Goal: Task Accomplishment & Management: Complete application form

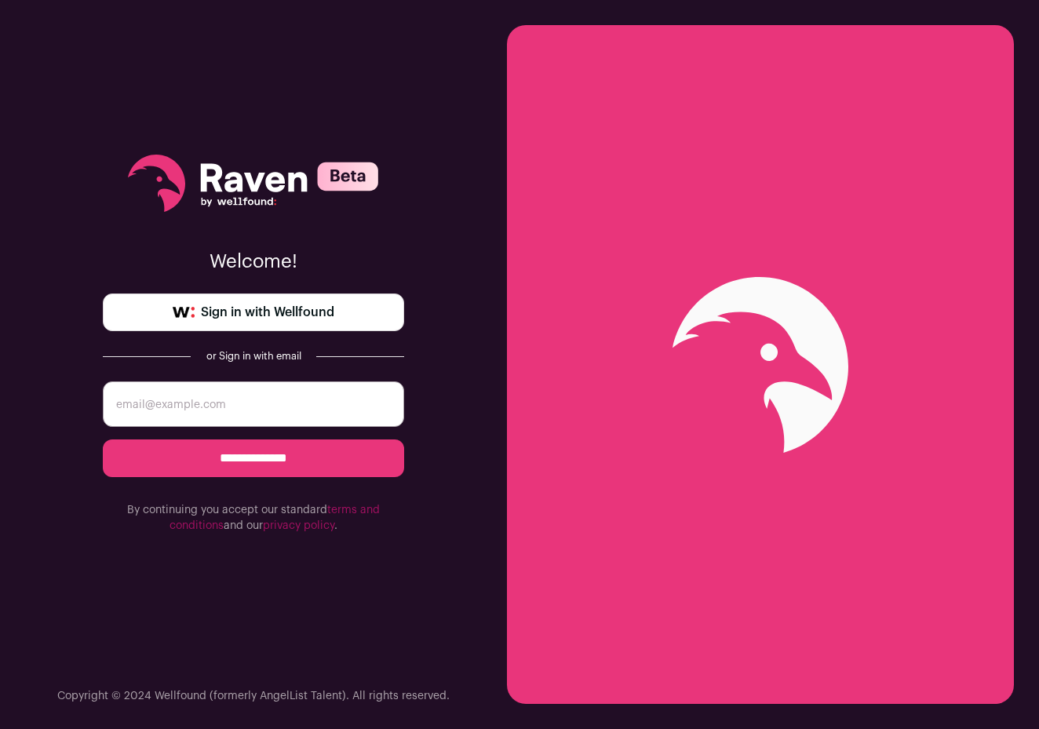
click at [321, 316] on span "Sign in with Wellfound" at bounding box center [267, 312] width 133 height 19
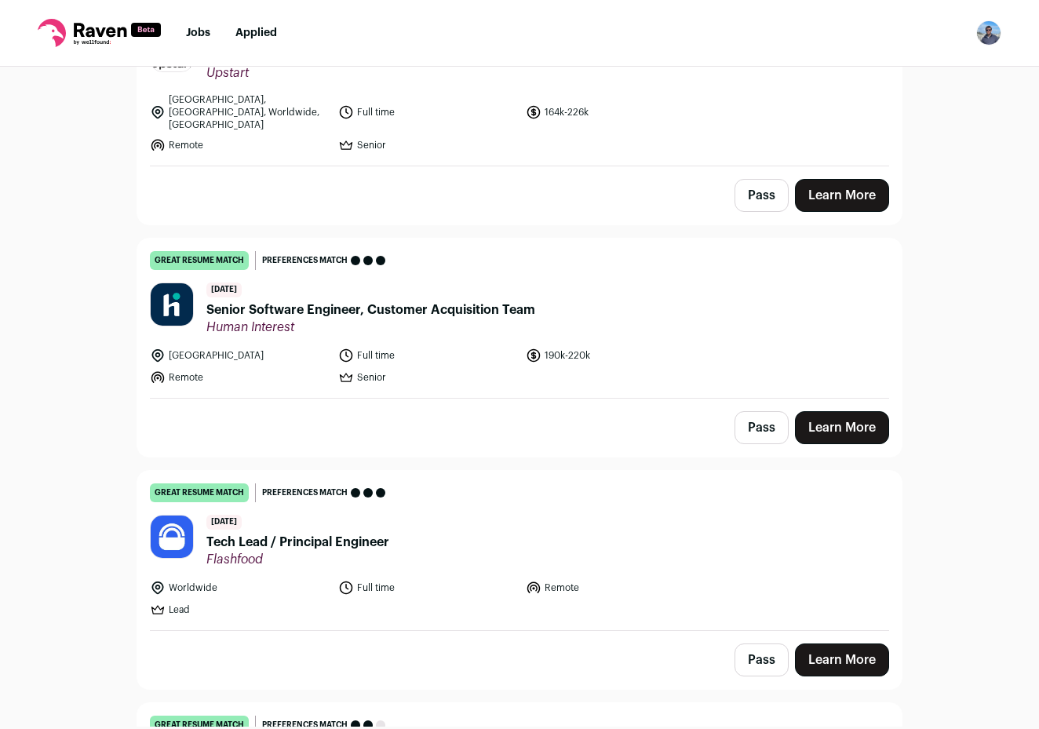
scroll to position [247, 0]
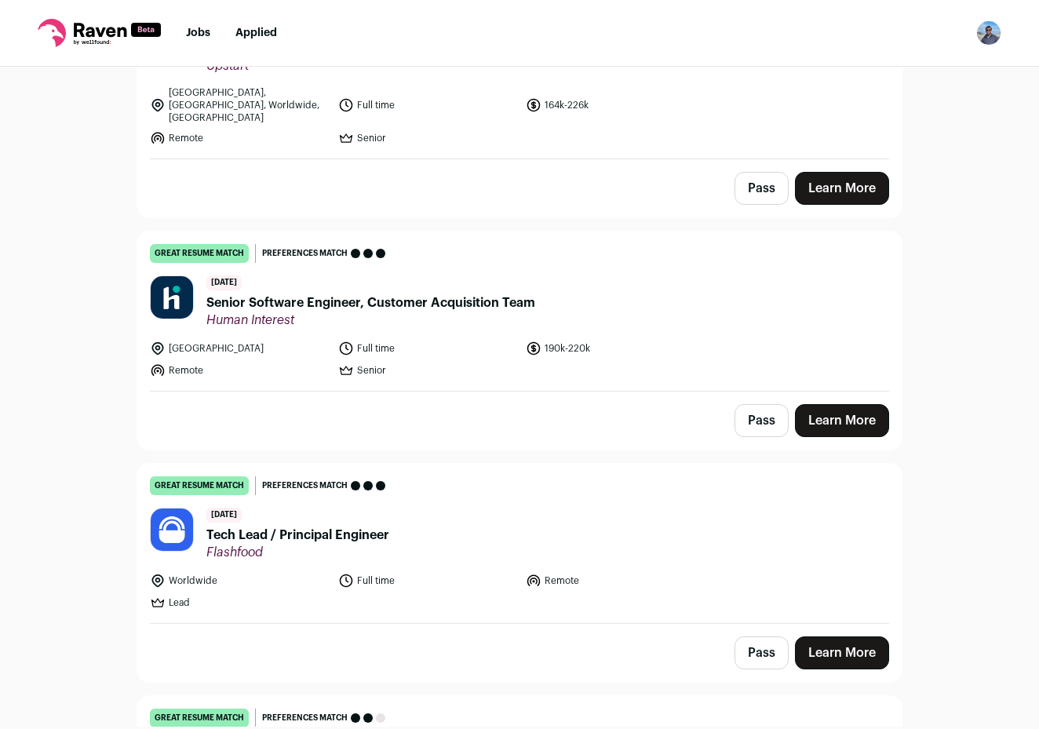
click at [506, 293] on span "Senior Software Engineer, Customer Acquisition Team" at bounding box center [370, 302] width 329 height 19
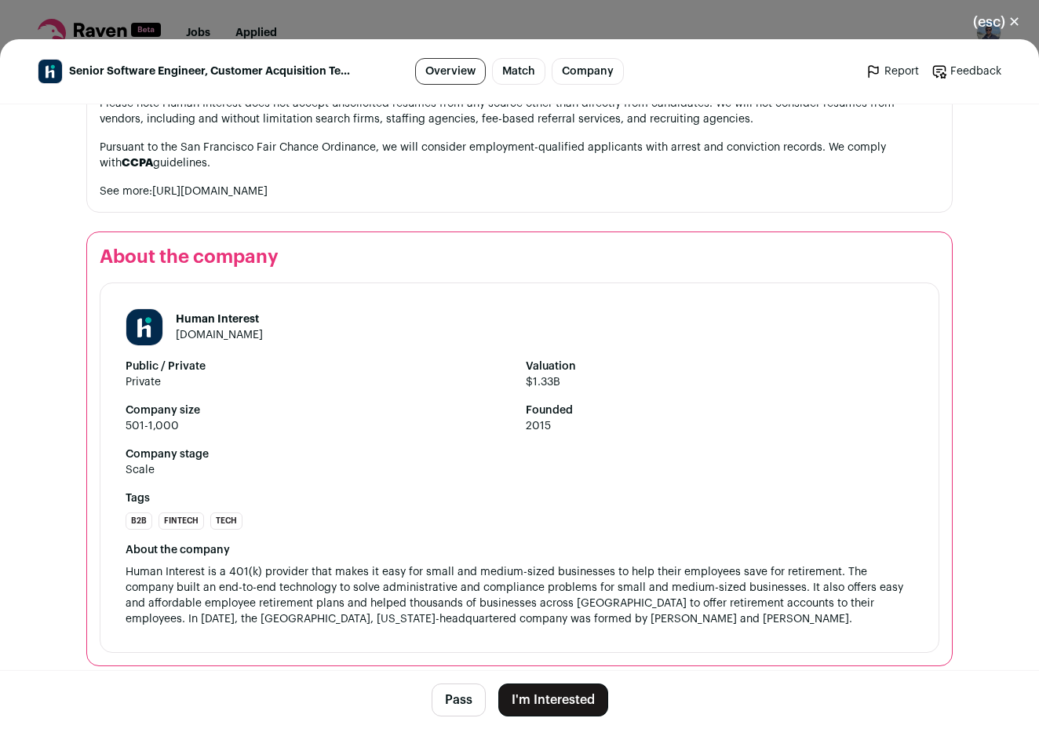
scroll to position [2521, 0]
click at [556, 694] on button "I'm Interested" at bounding box center [553, 699] width 110 height 33
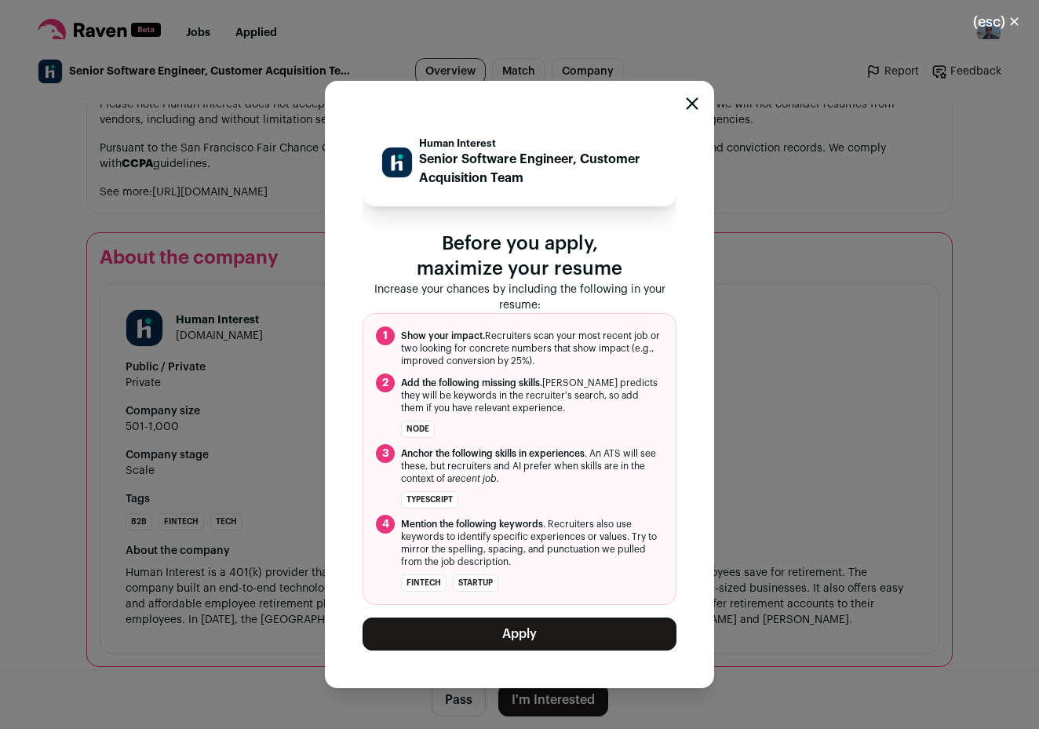
click at [577, 640] on button "Apply" at bounding box center [519, 633] width 314 height 33
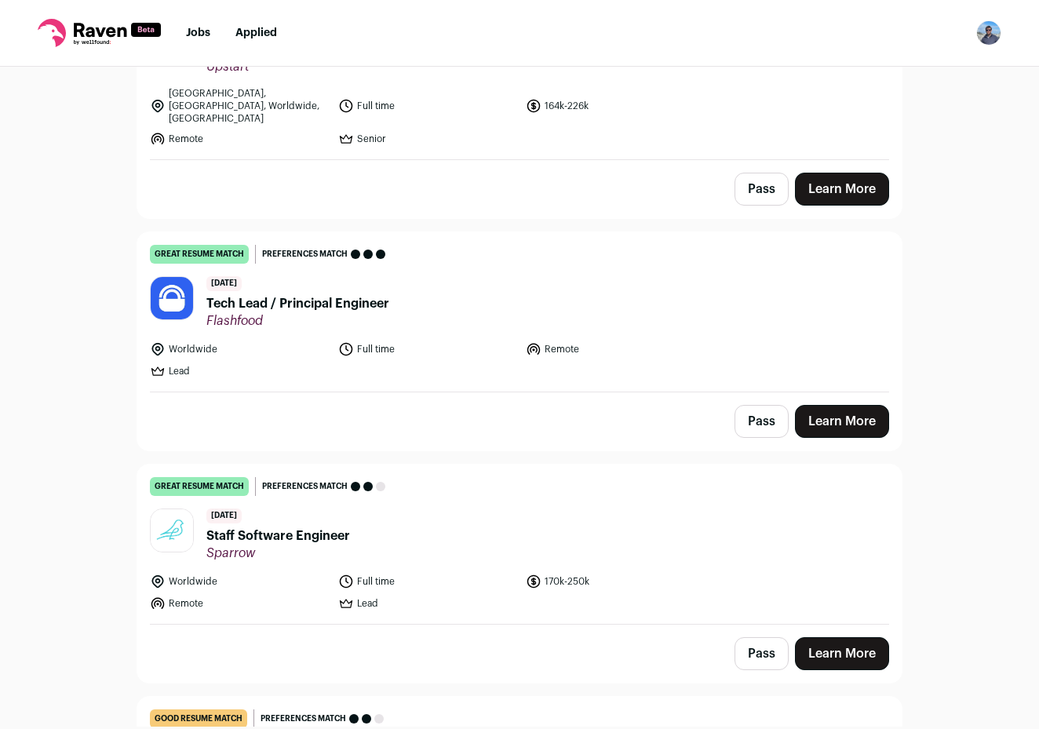
scroll to position [312, 0]
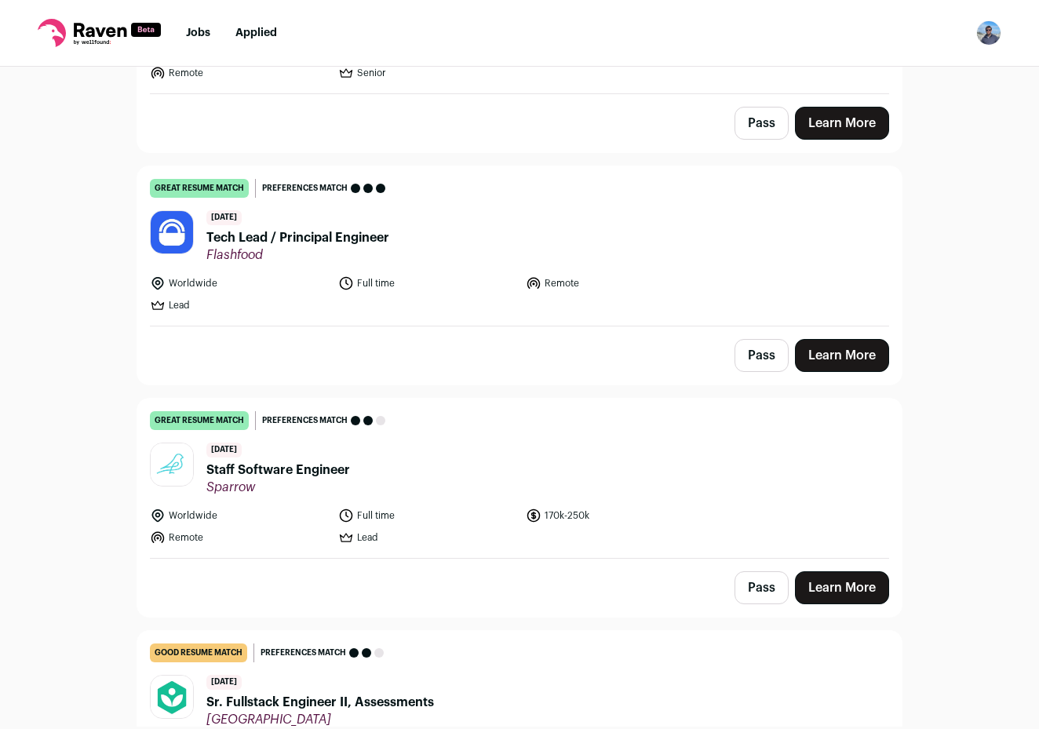
click at [351, 228] on span "Tech Lead / Principal Engineer" at bounding box center [297, 237] width 183 height 19
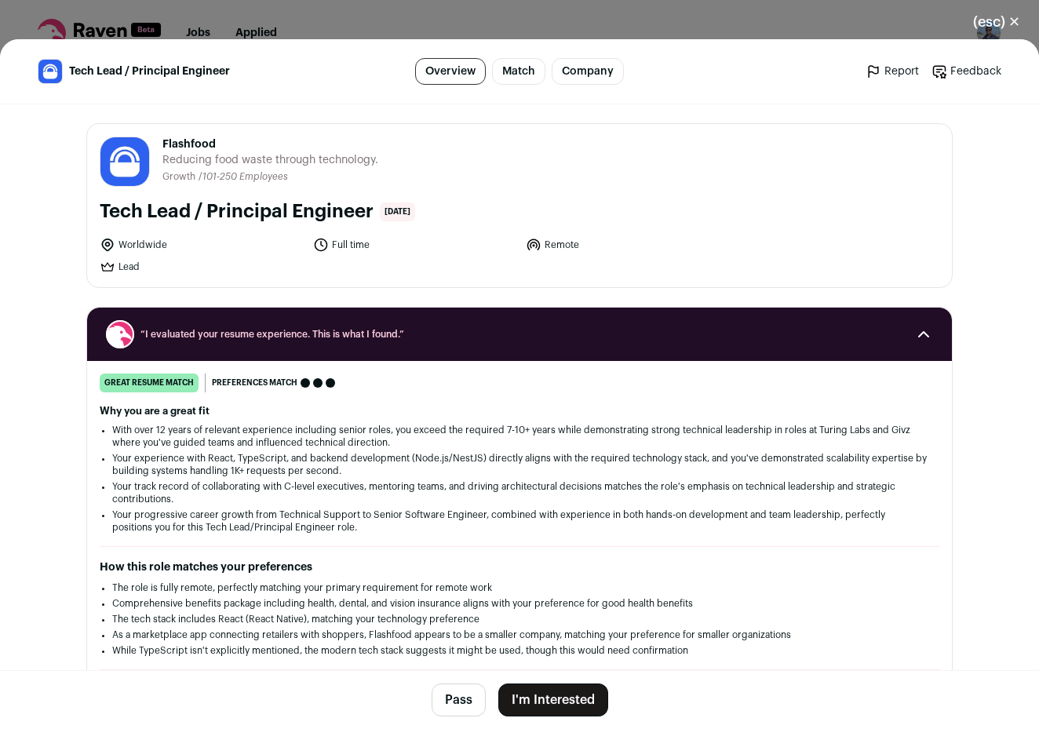
click at [535, 704] on button "I'm Interested" at bounding box center [553, 699] width 110 height 33
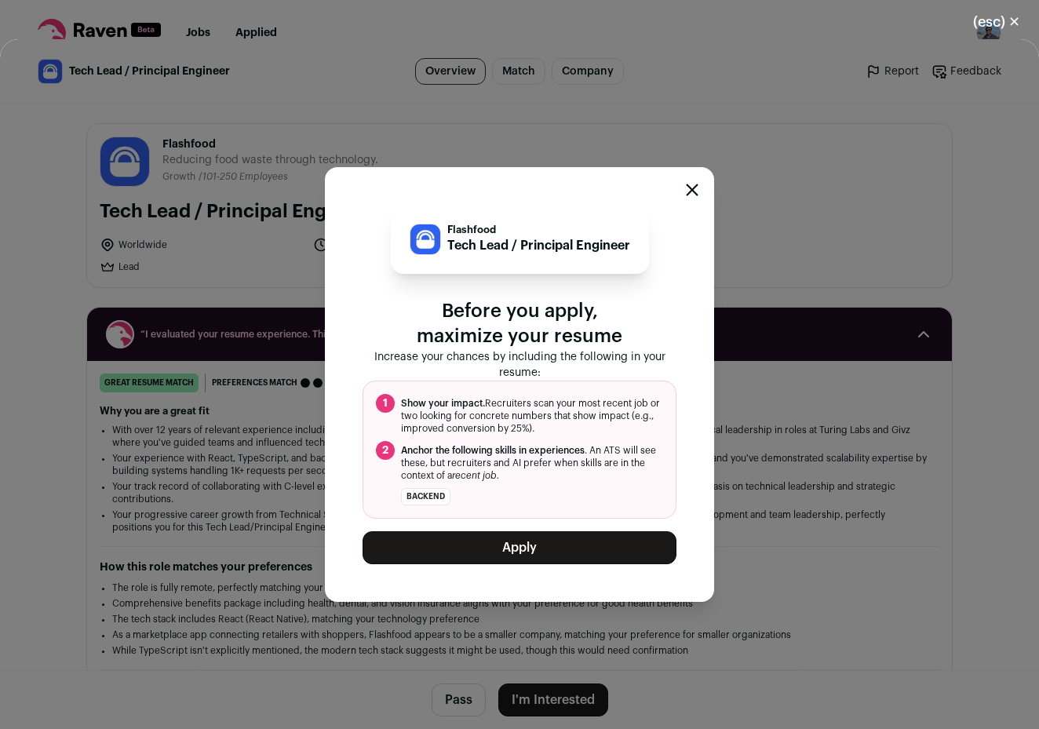
click at [561, 553] on button "Apply" at bounding box center [519, 547] width 314 height 33
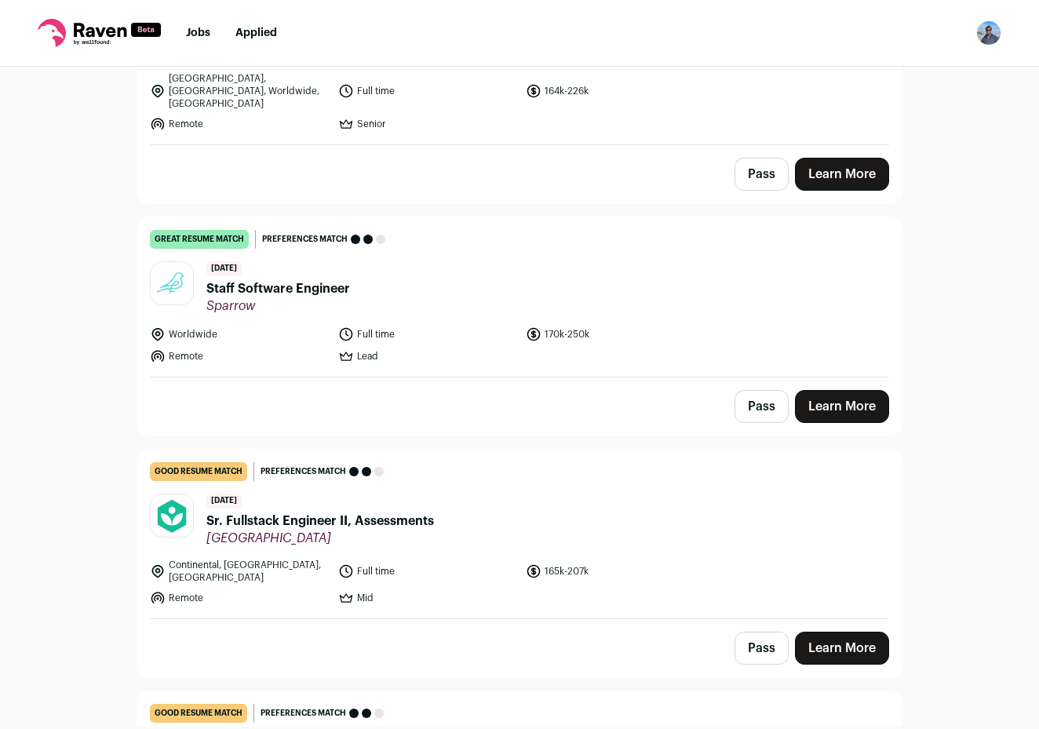
scroll to position [260, 0]
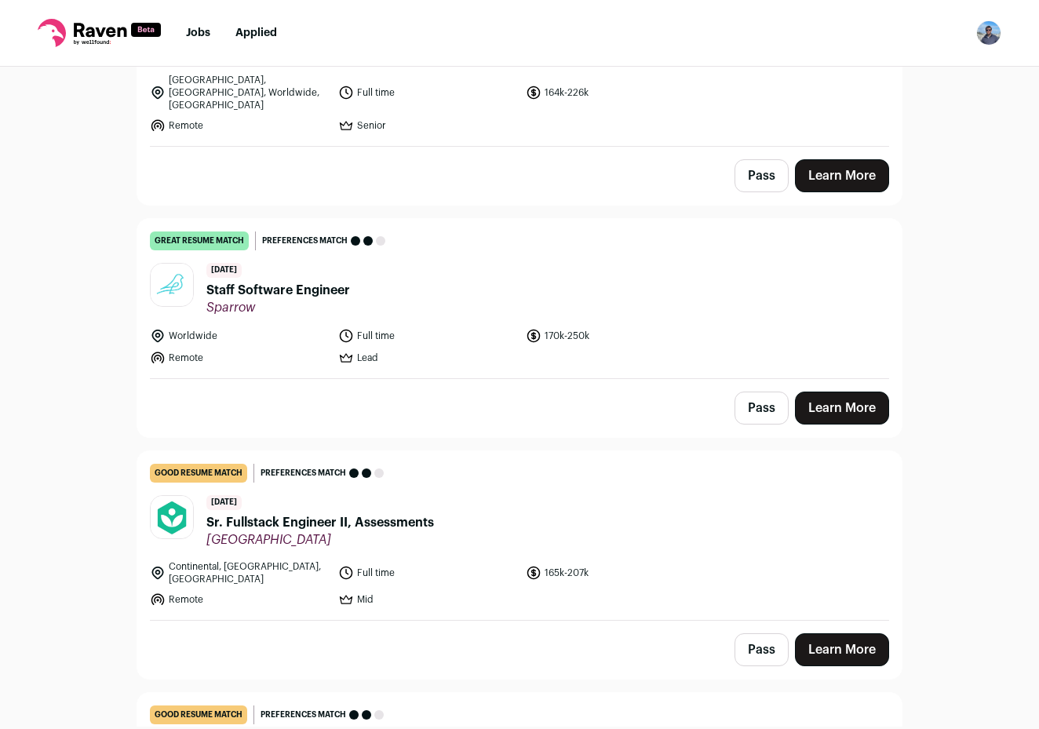
click at [342, 281] on span "Staff Software Engineer" at bounding box center [278, 290] width 144 height 19
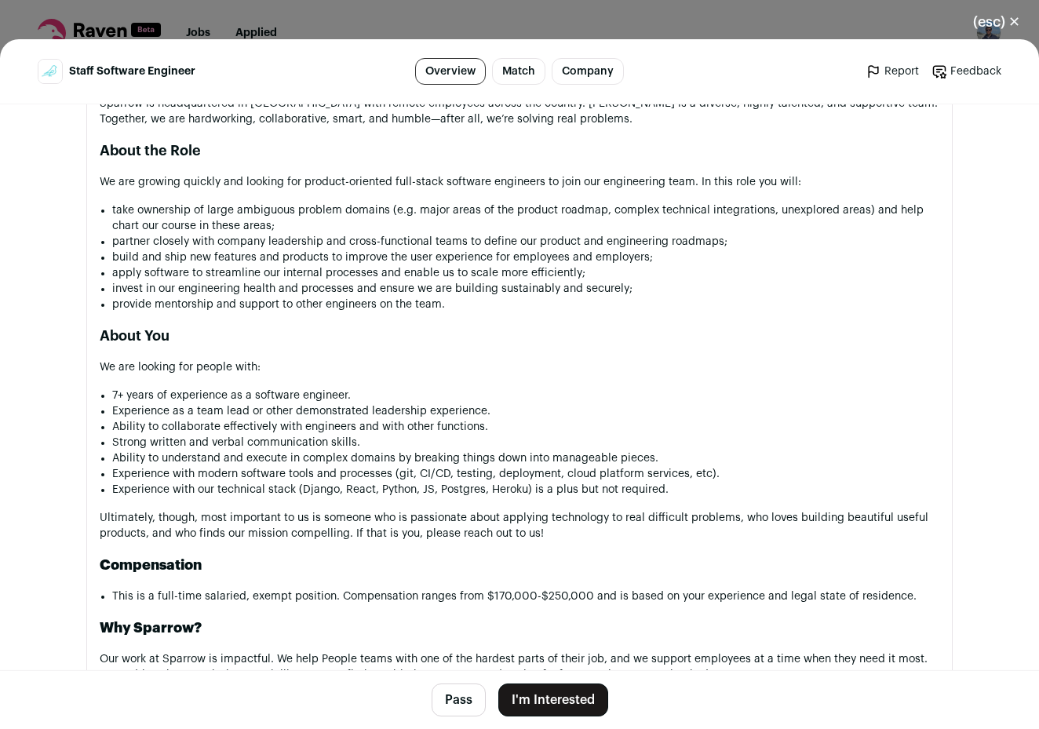
scroll to position [1052, 0]
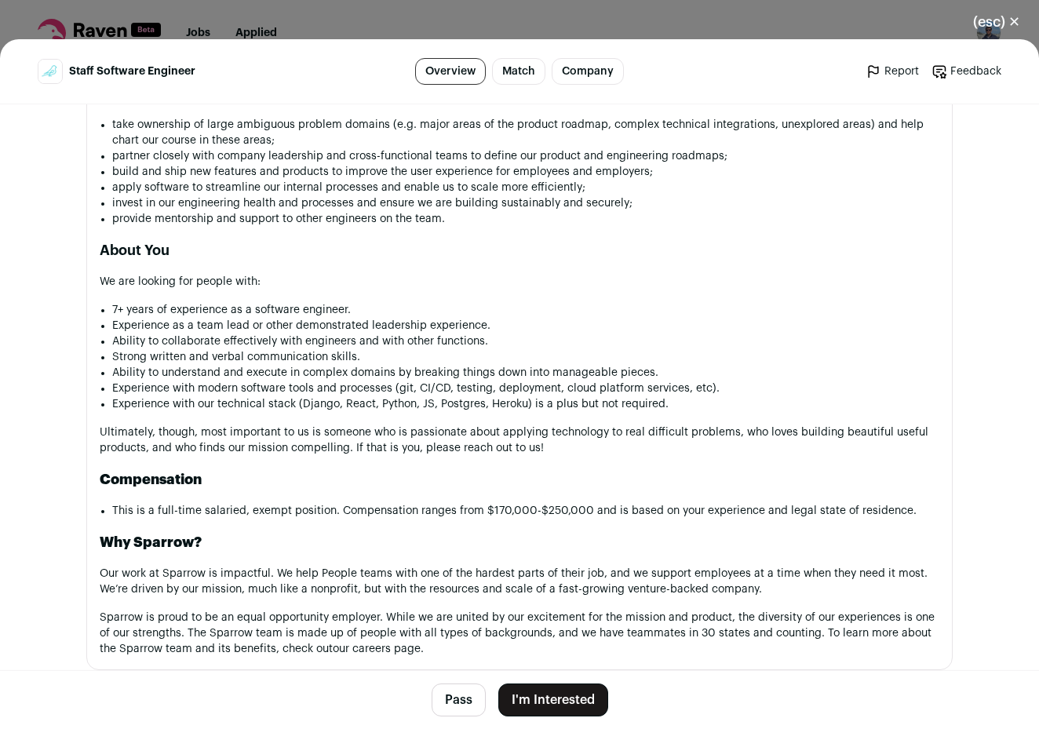
click at [464, 702] on button "Pass" at bounding box center [459, 699] width 54 height 33
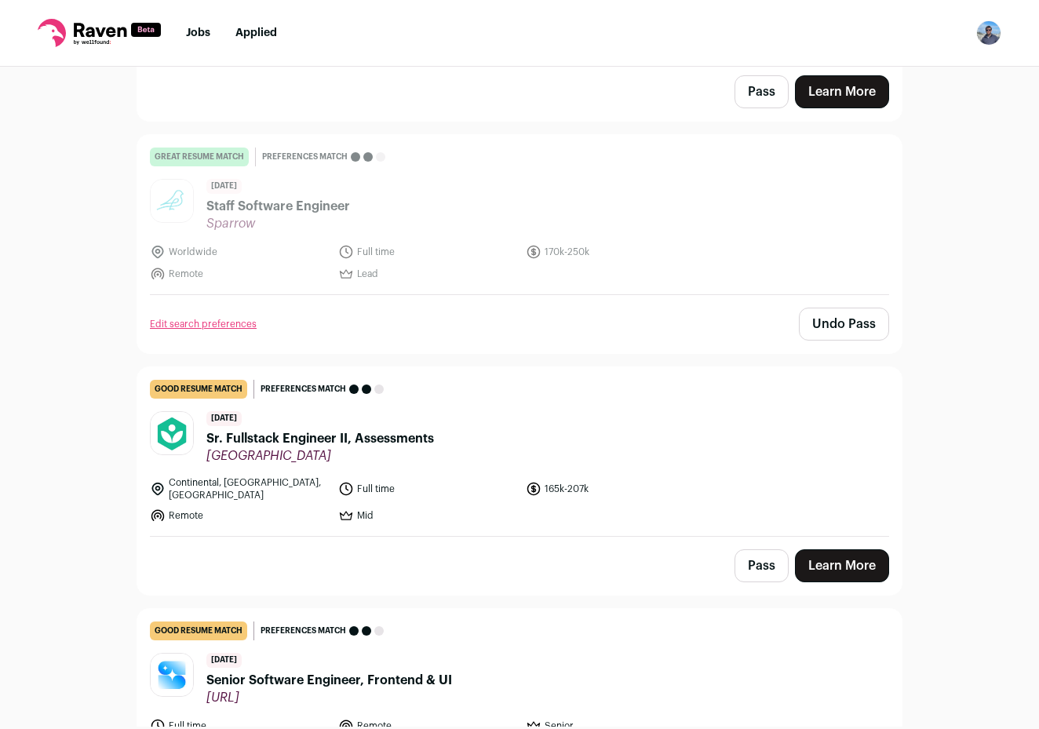
scroll to position [348, 0]
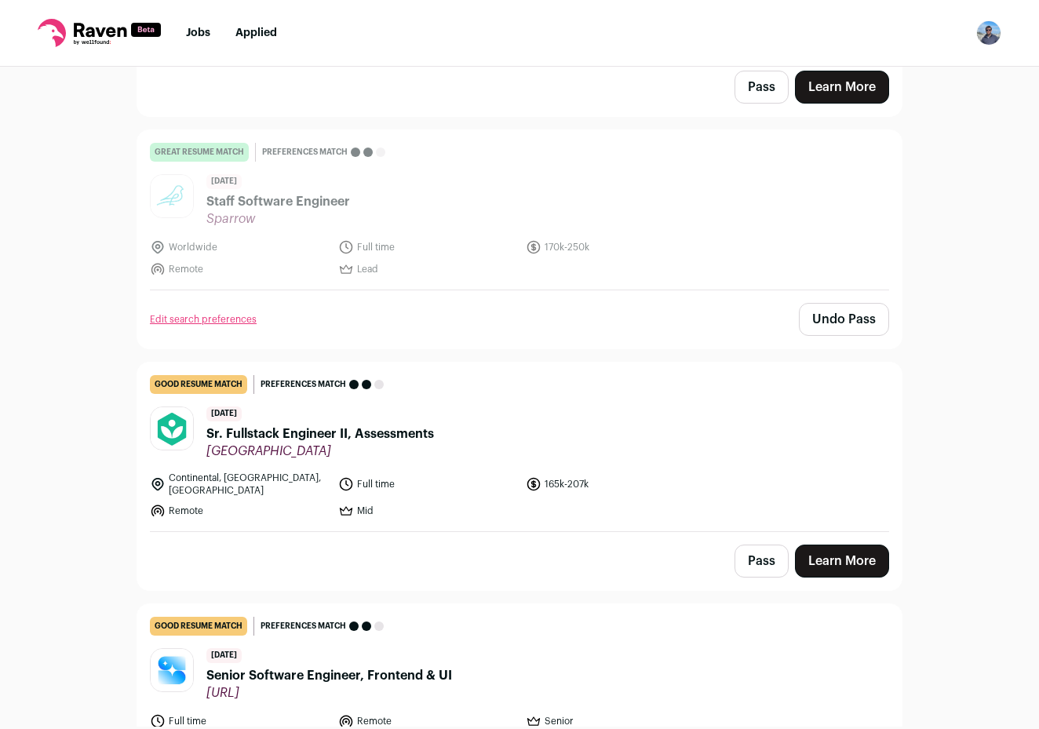
click at [410, 424] on span "Sr. Fullstack Engineer II, Assessments" at bounding box center [320, 433] width 228 height 19
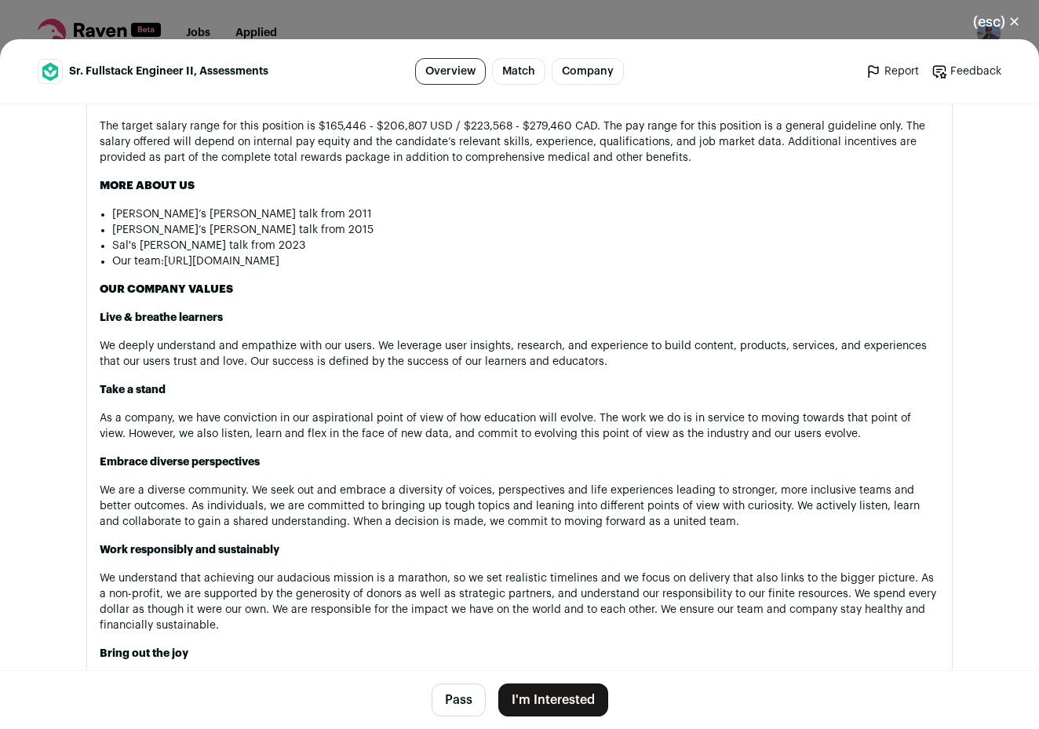
scroll to position [2023, 0]
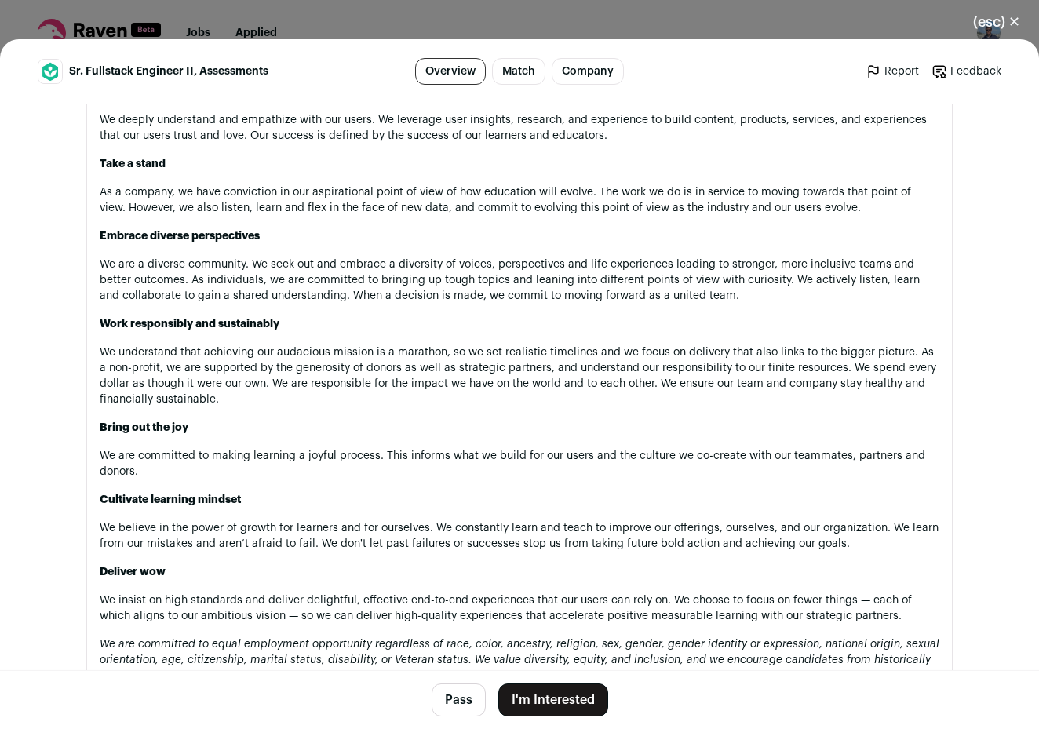
click at [544, 694] on button "I'm Interested" at bounding box center [553, 699] width 110 height 33
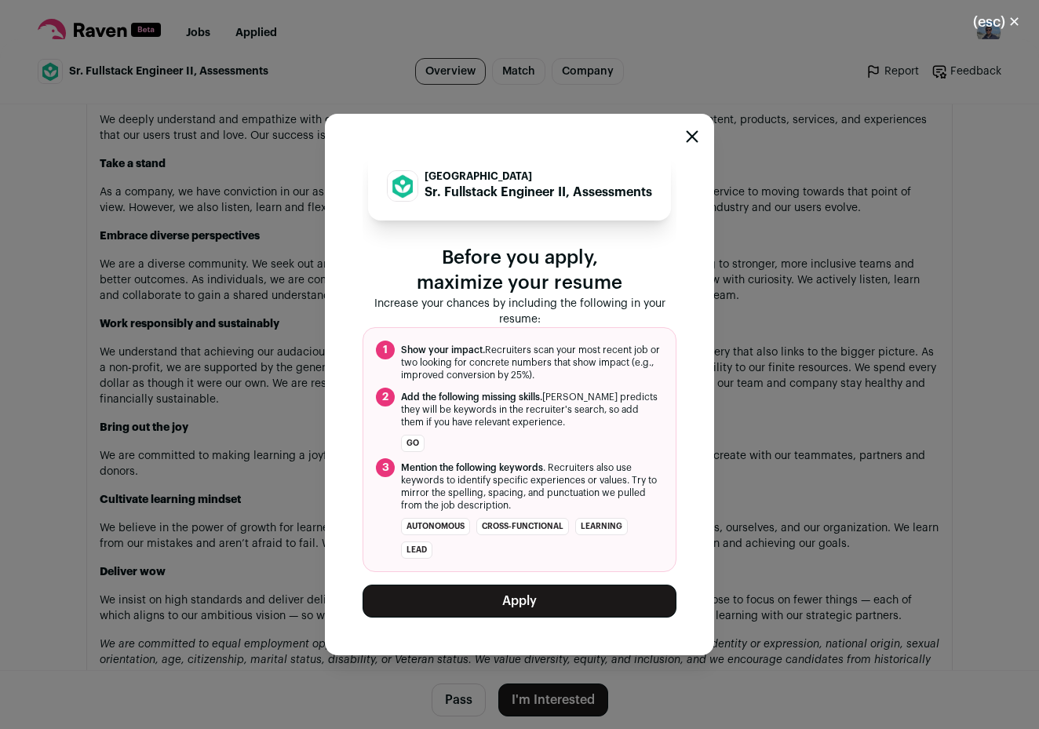
click at [411, 603] on button "Apply" at bounding box center [519, 600] width 314 height 33
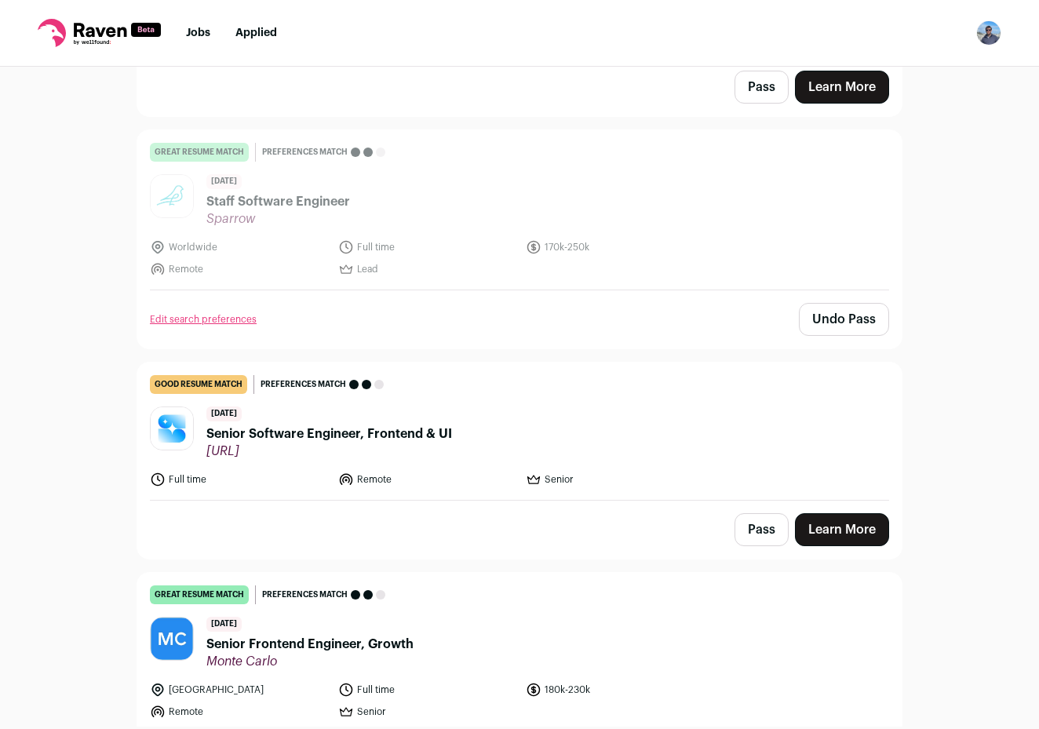
click at [436, 443] on span "[URL]" at bounding box center [329, 451] width 246 height 16
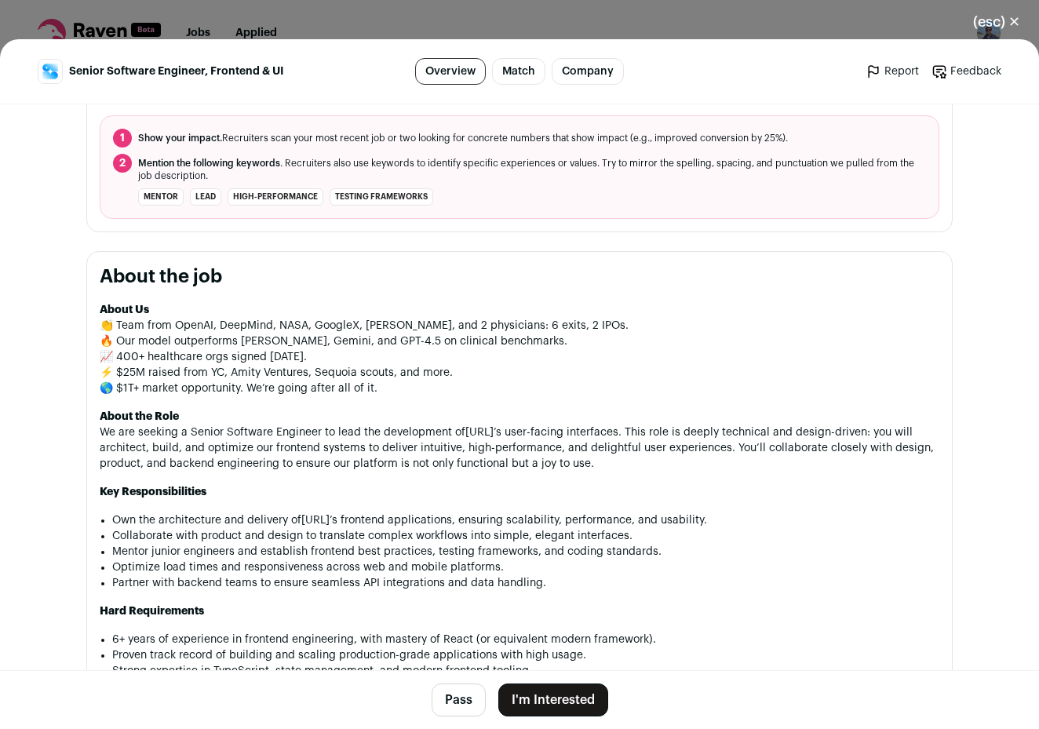
scroll to position [603, 0]
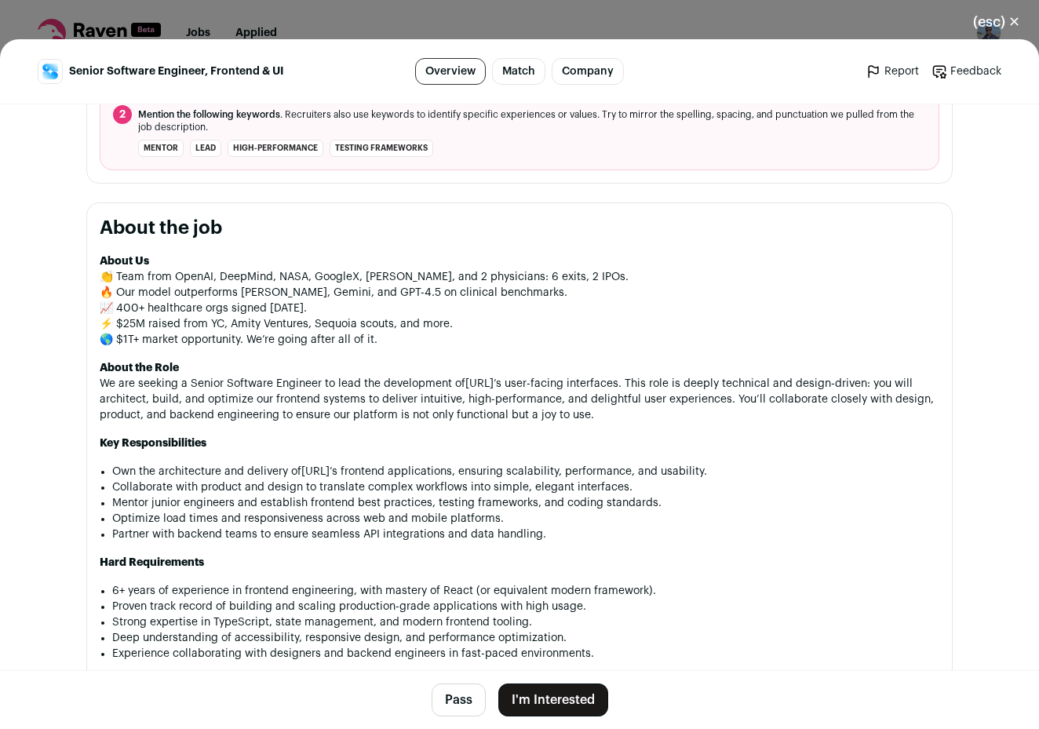
click at [559, 696] on button "I'm Interested" at bounding box center [553, 699] width 110 height 33
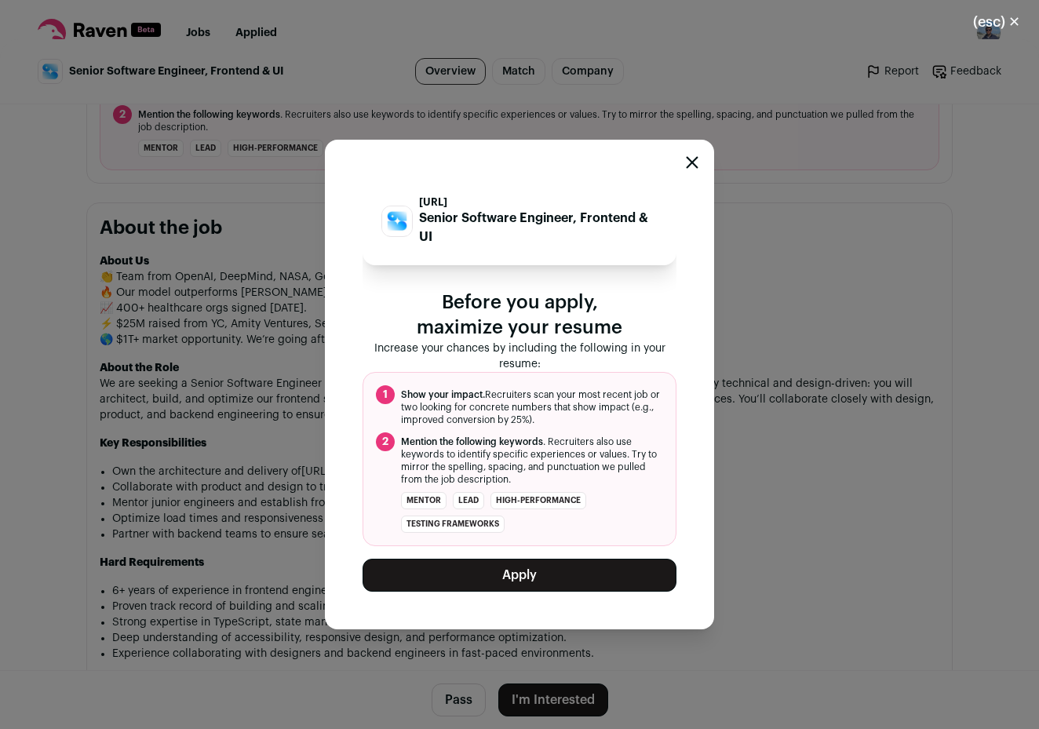
click at [581, 577] on button "Apply" at bounding box center [519, 575] width 314 height 33
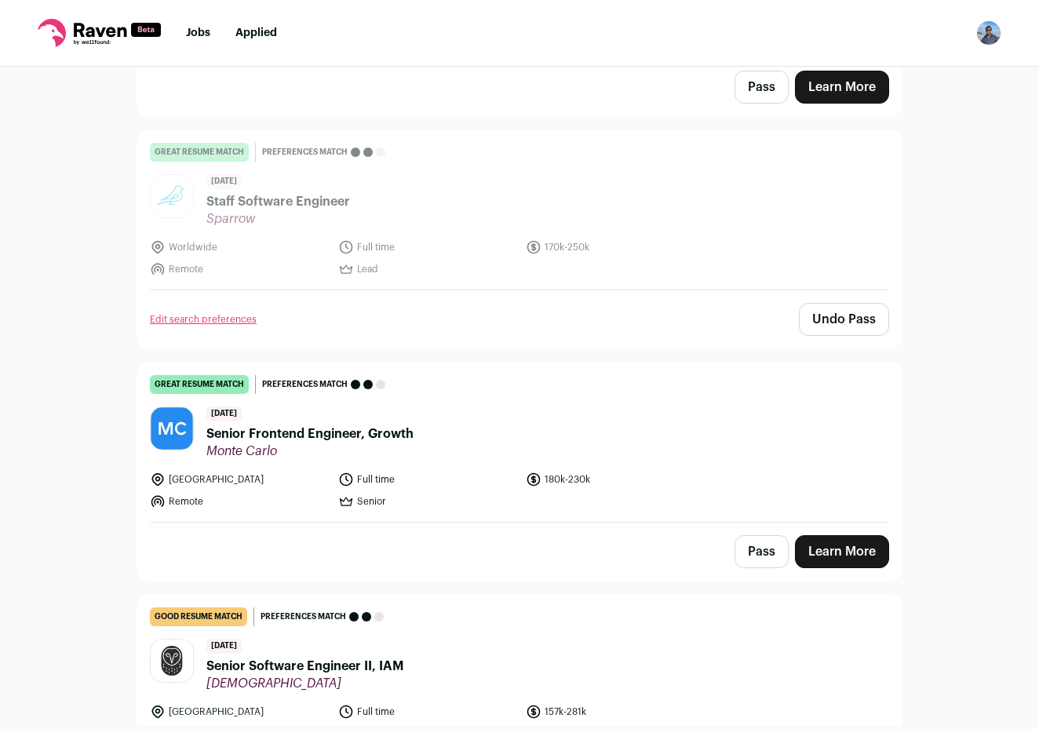
click at [381, 430] on span "Senior Frontend Engineer, Growth" at bounding box center [309, 433] width 207 height 19
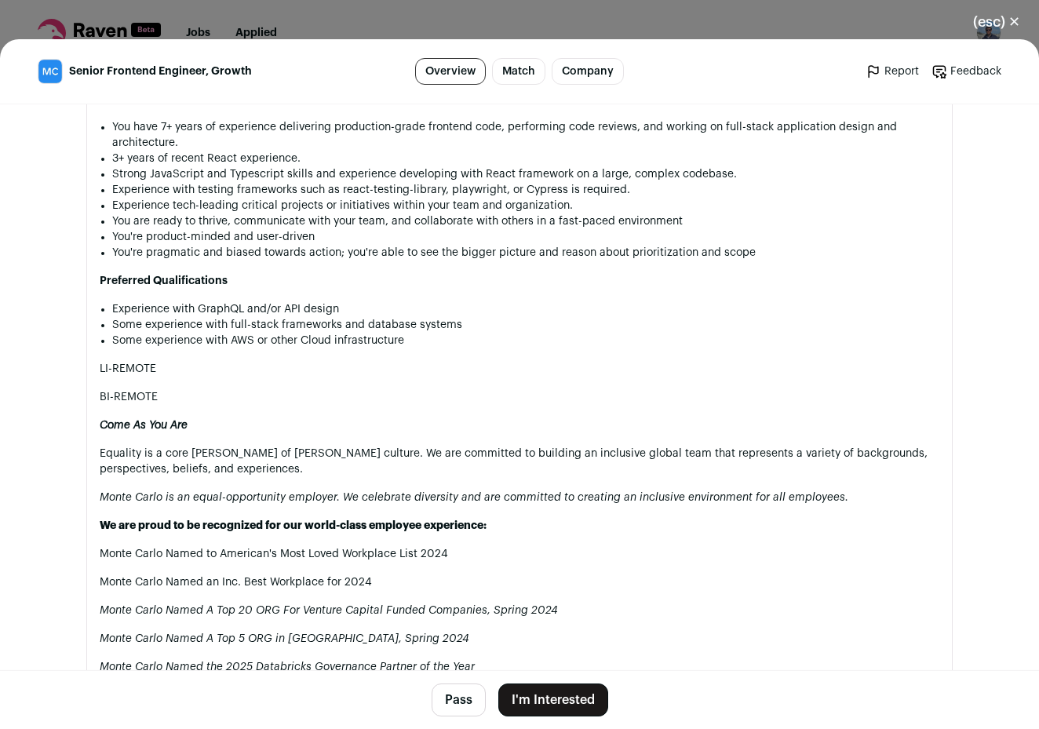
scroll to position [1255, 0]
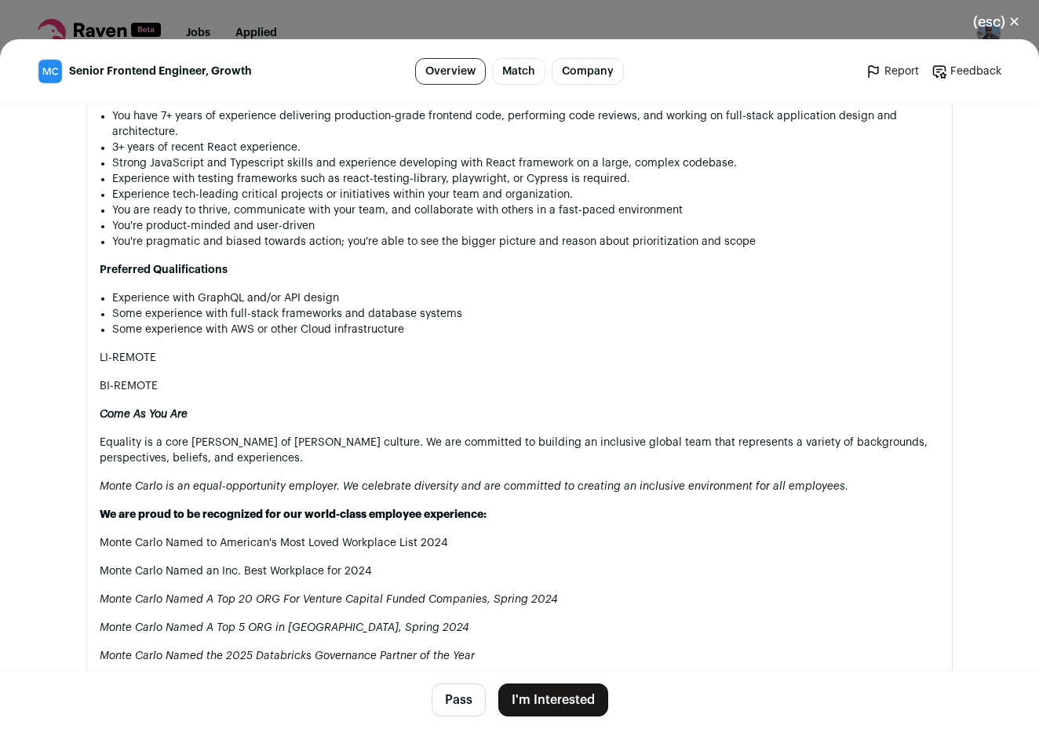
click at [560, 699] on button "I'm Interested" at bounding box center [553, 699] width 110 height 33
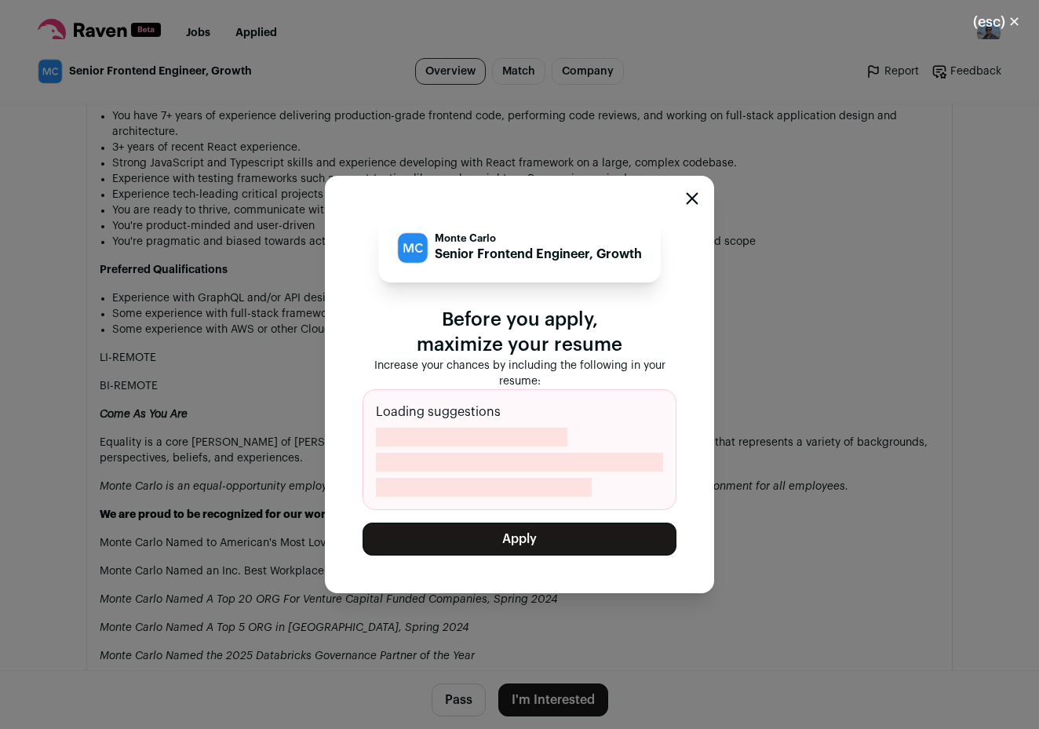
click at [576, 535] on button "Apply" at bounding box center [519, 539] width 314 height 33
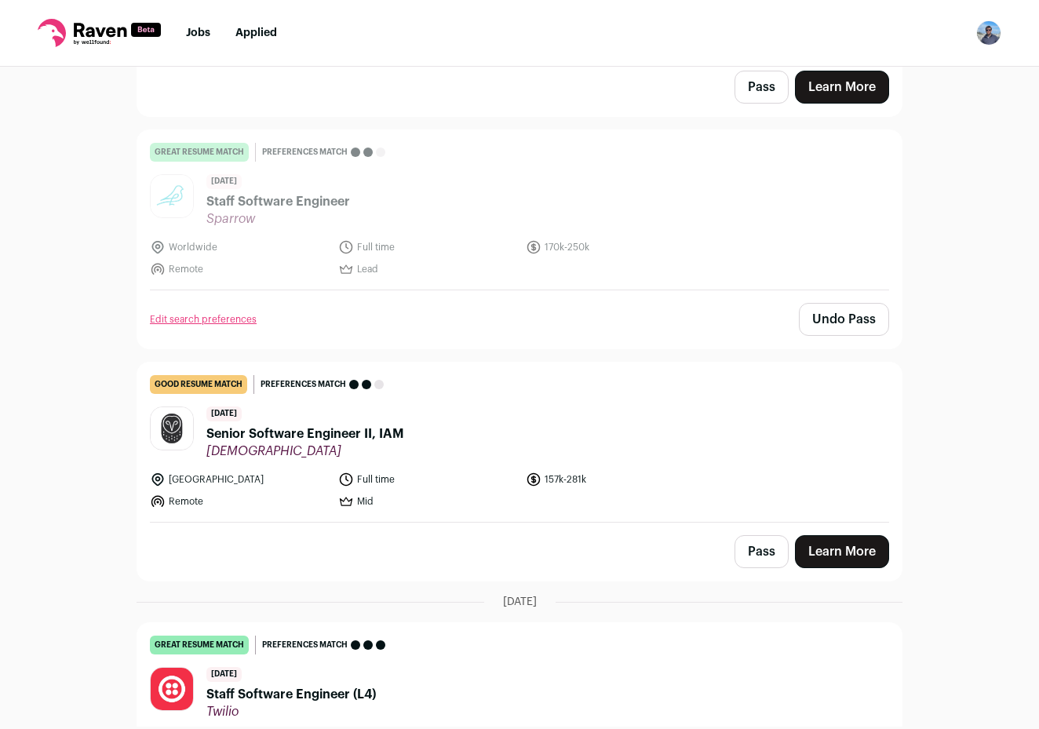
click at [328, 424] on span "Senior Software Engineer II, IAM" at bounding box center [305, 433] width 198 height 19
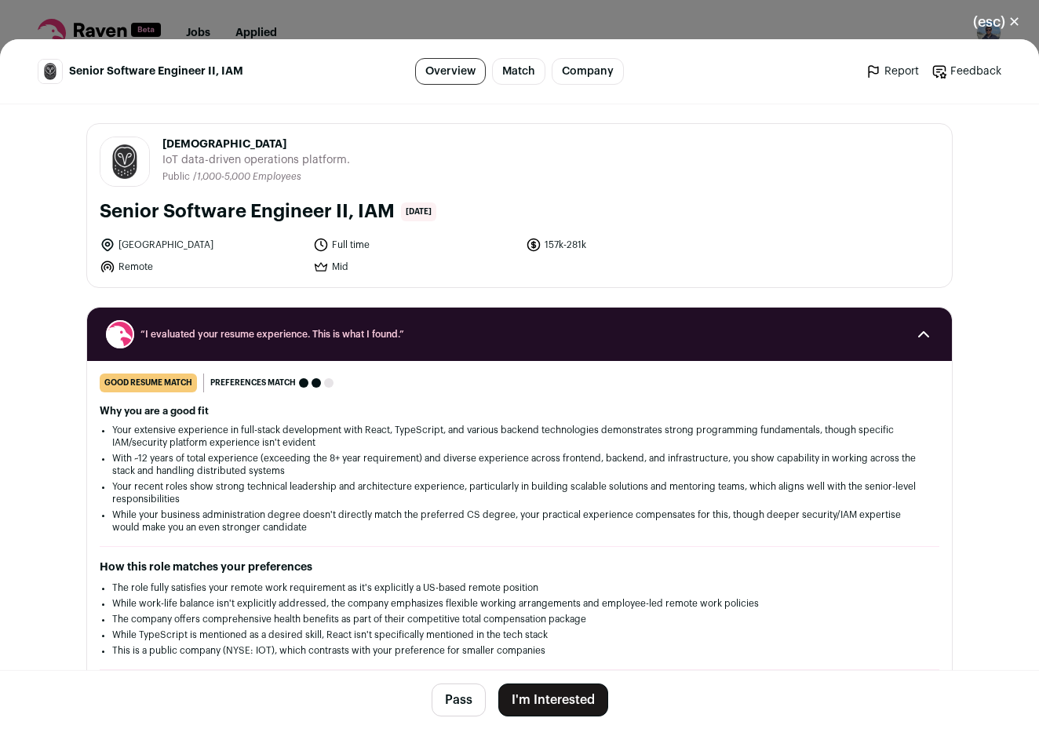
click at [538, 699] on button "I'm Interested" at bounding box center [553, 699] width 110 height 33
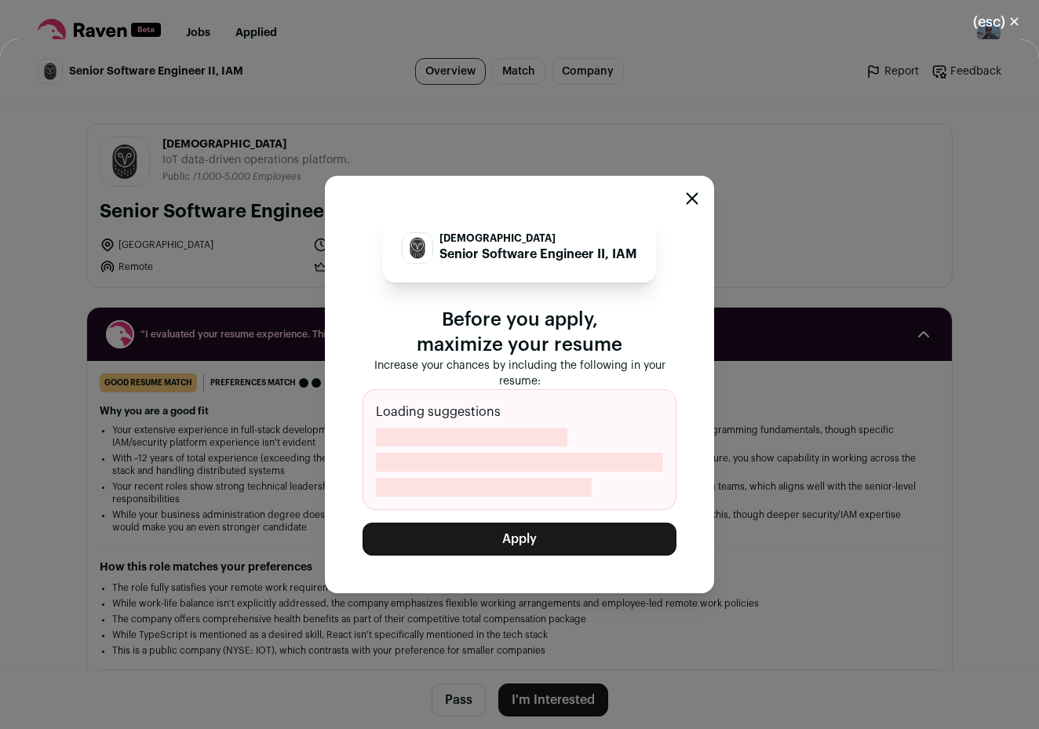
click at [549, 536] on button "Apply" at bounding box center [519, 539] width 314 height 33
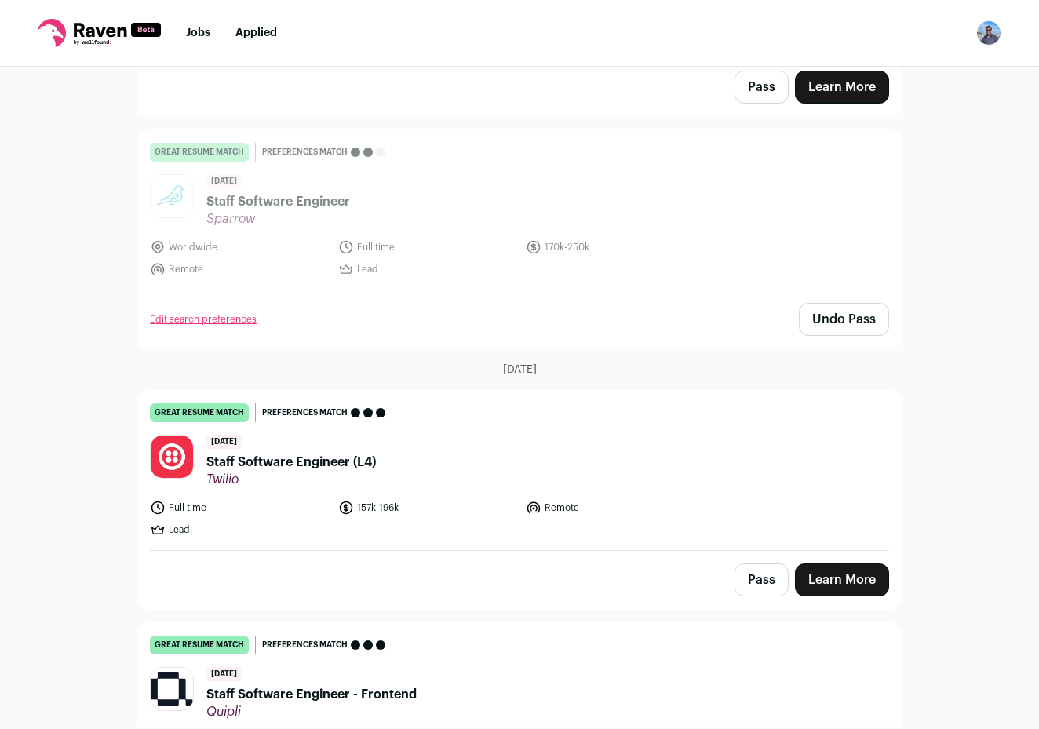
click at [337, 453] on span "Staff Software Engineer (L4)" at bounding box center [290, 462] width 169 height 19
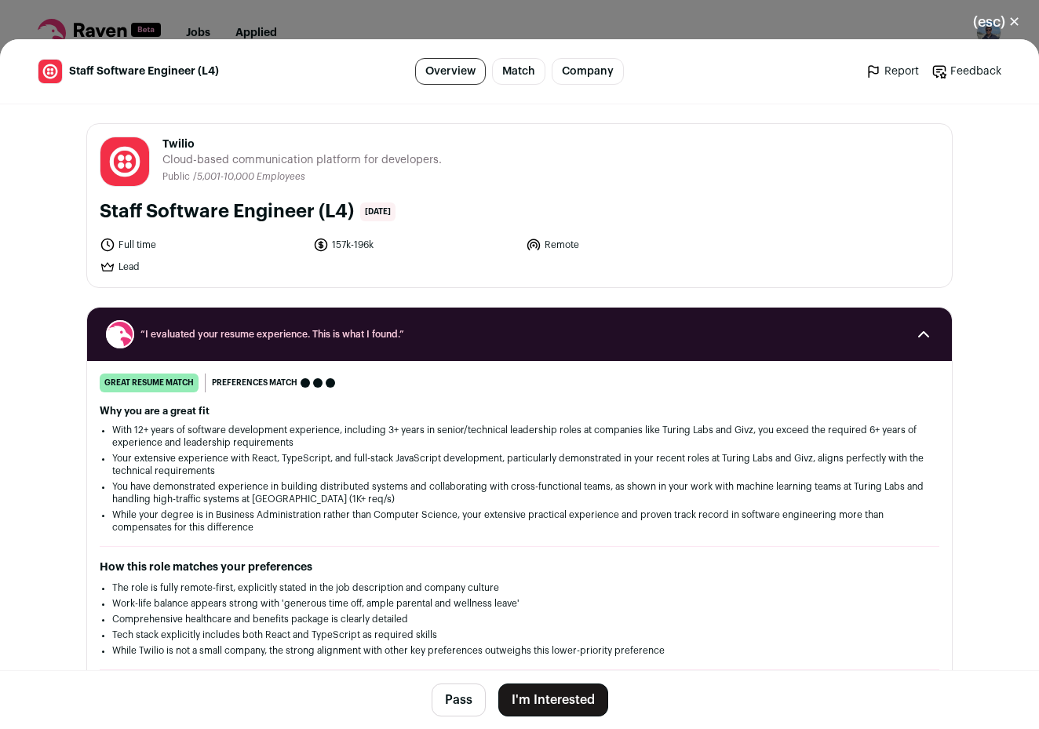
click at [551, 716] on footer "Pass I'm Interested" at bounding box center [519, 699] width 1039 height 59
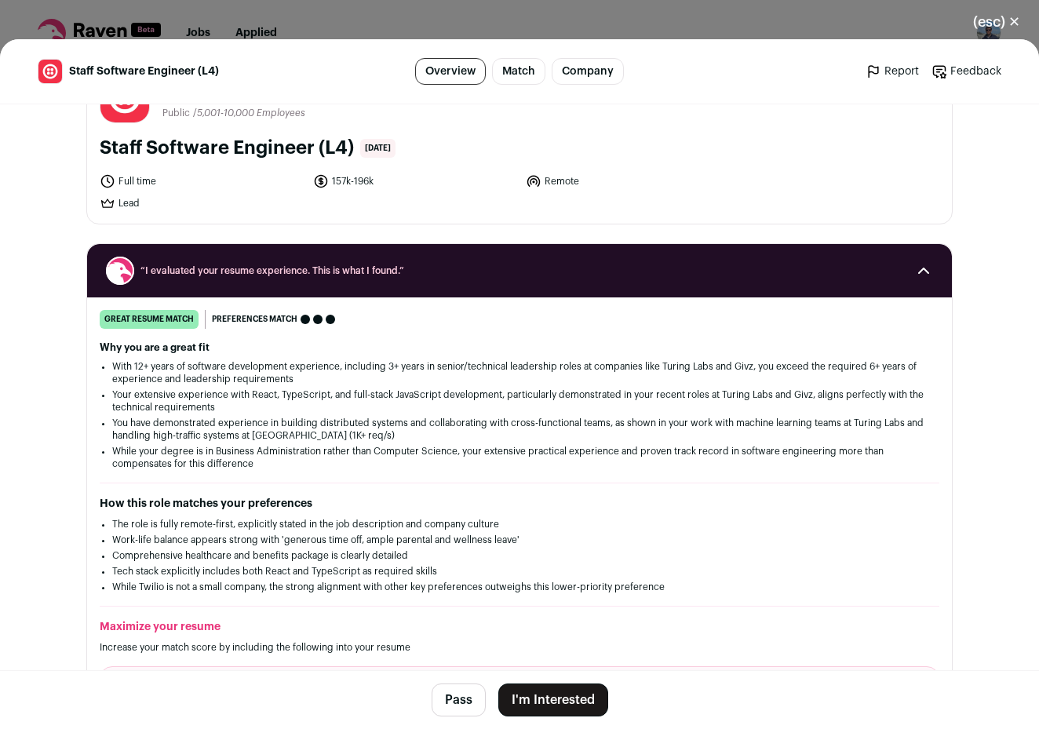
click at [563, 702] on button "I'm Interested" at bounding box center [553, 699] width 110 height 33
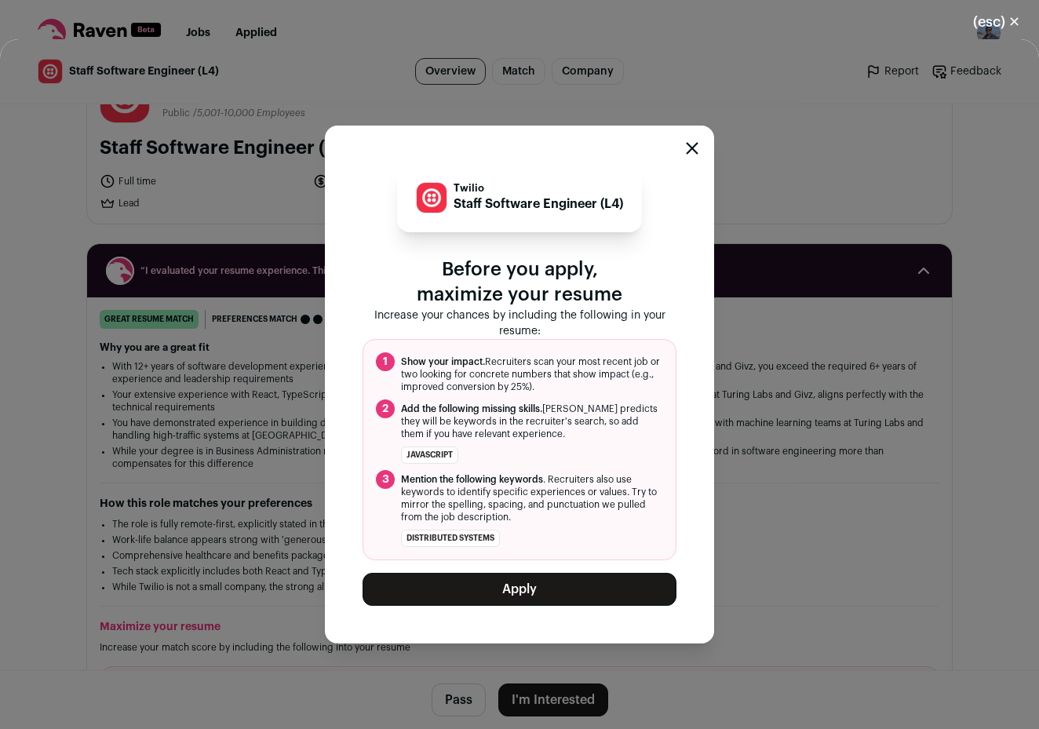
click at [482, 603] on button "Apply" at bounding box center [519, 589] width 314 height 33
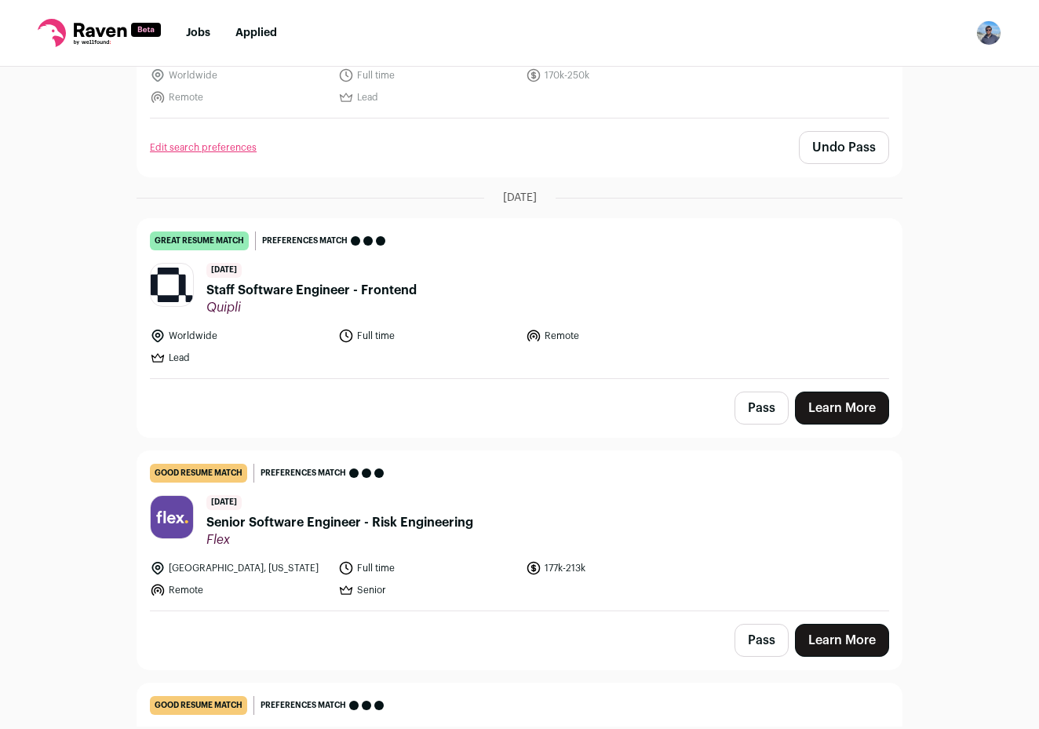
scroll to position [525, 0]
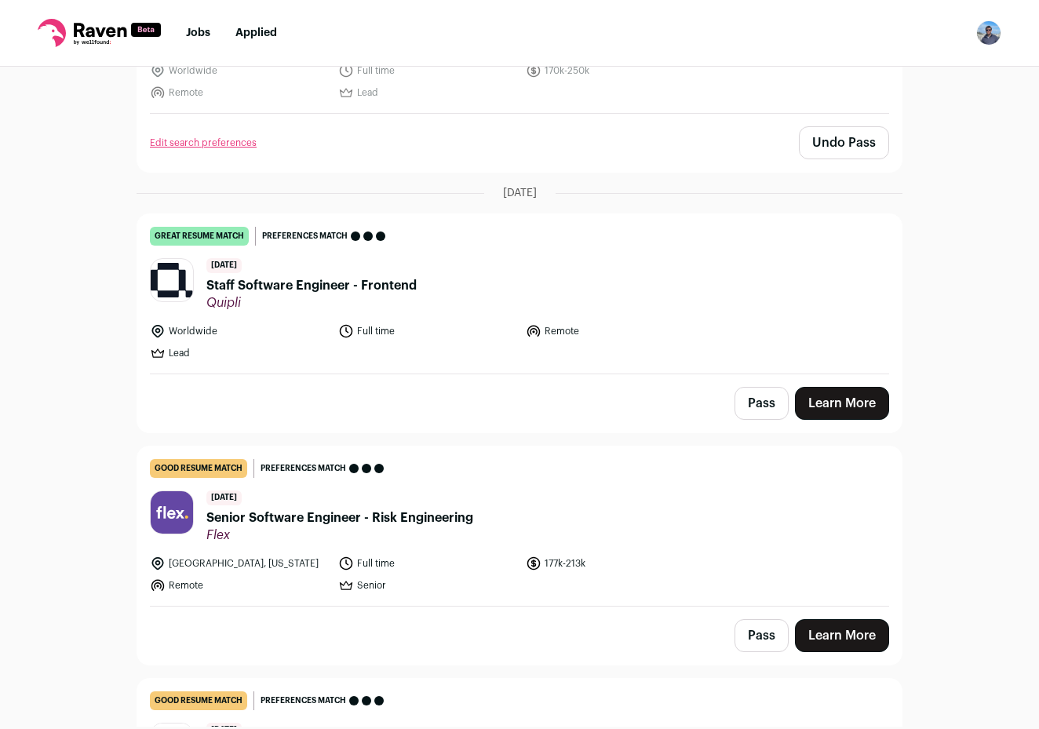
click at [339, 279] on span "Staff Software Engineer - Frontend" at bounding box center [311, 285] width 210 height 19
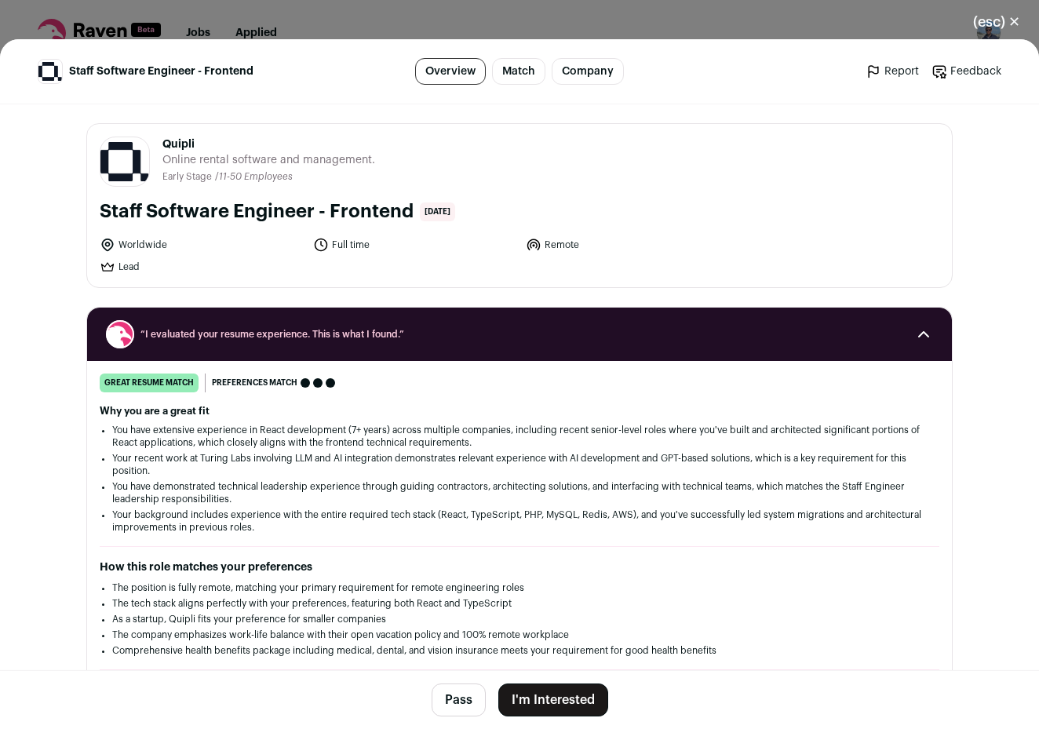
click at [550, 702] on button "I'm Interested" at bounding box center [553, 699] width 110 height 33
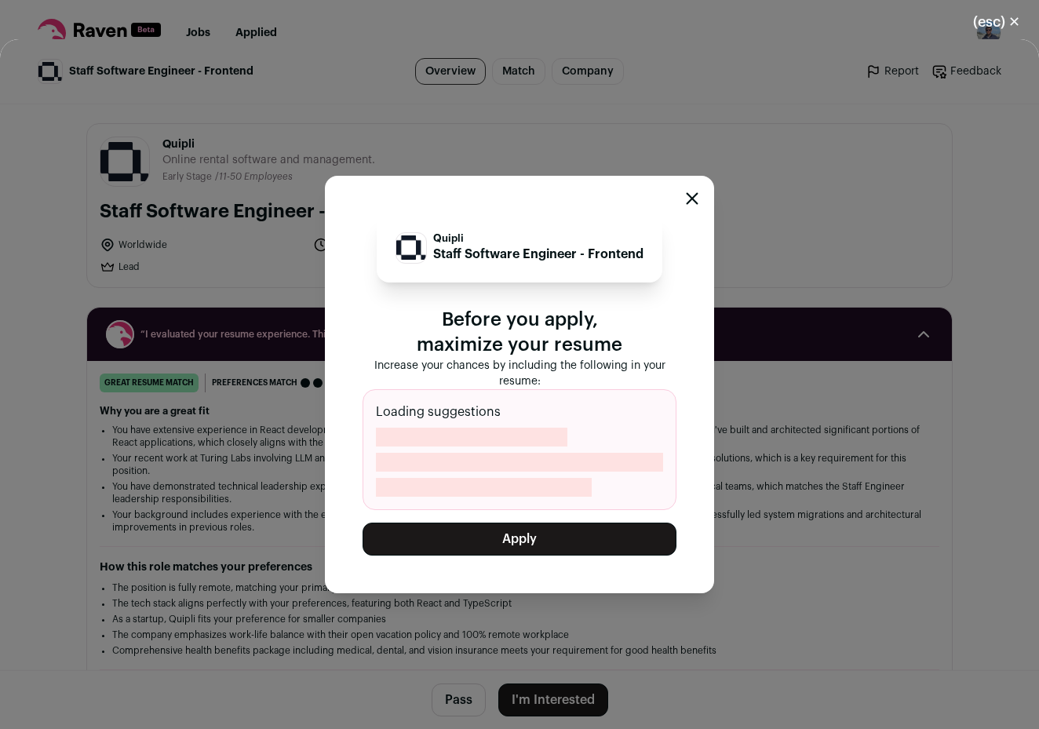
click at [543, 537] on button "Apply" at bounding box center [519, 539] width 314 height 33
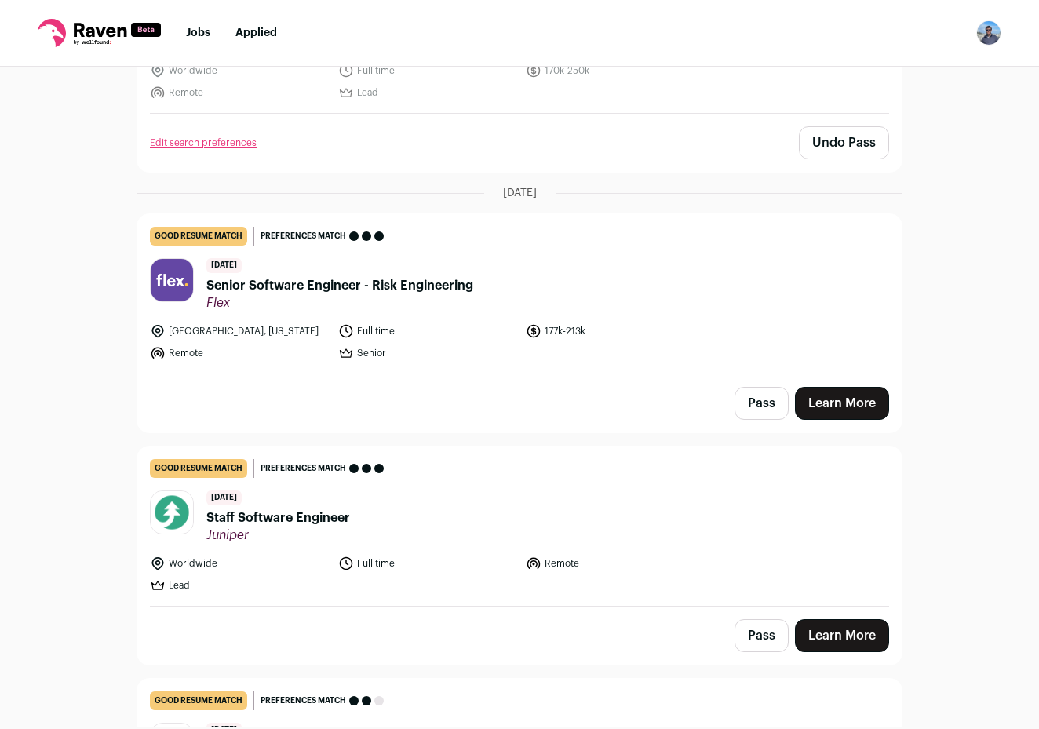
click at [447, 295] on span "Flex" at bounding box center [339, 303] width 267 height 16
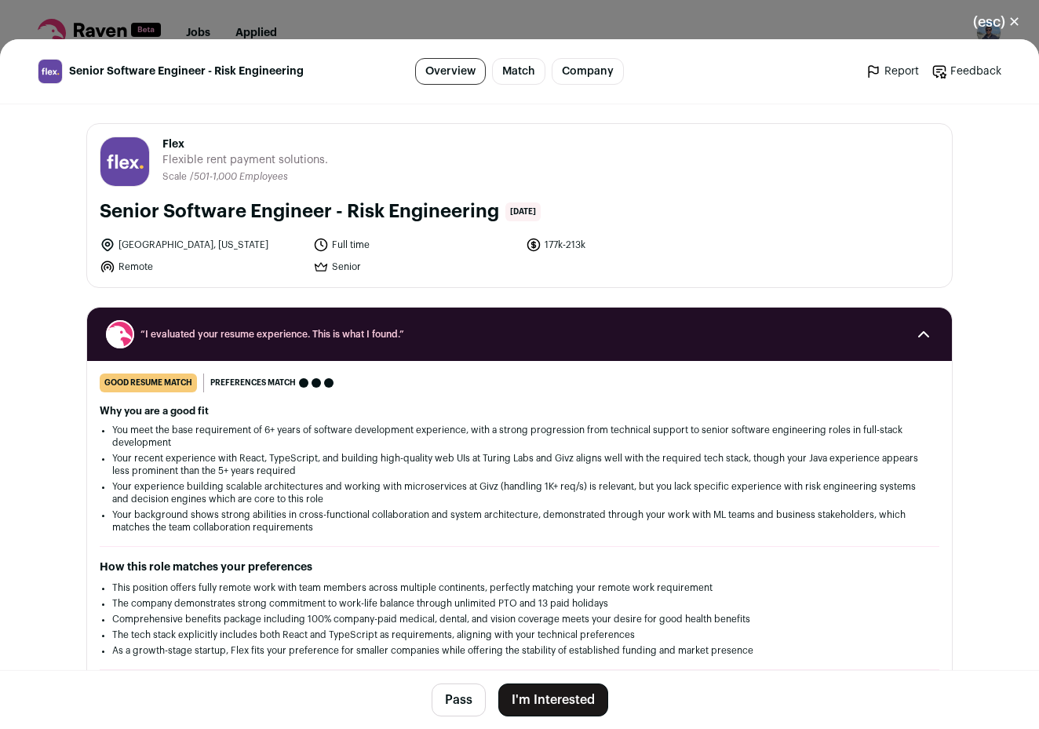
click at [545, 686] on button "I'm Interested" at bounding box center [553, 699] width 110 height 33
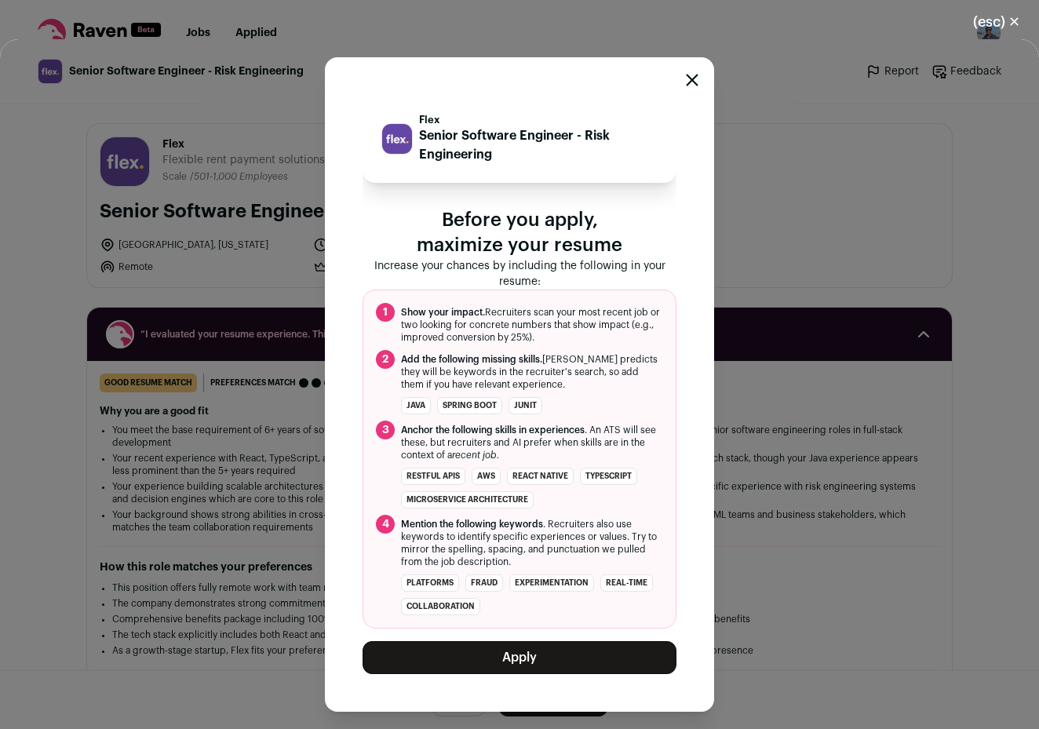
click at [533, 659] on button "Apply" at bounding box center [519, 657] width 314 height 33
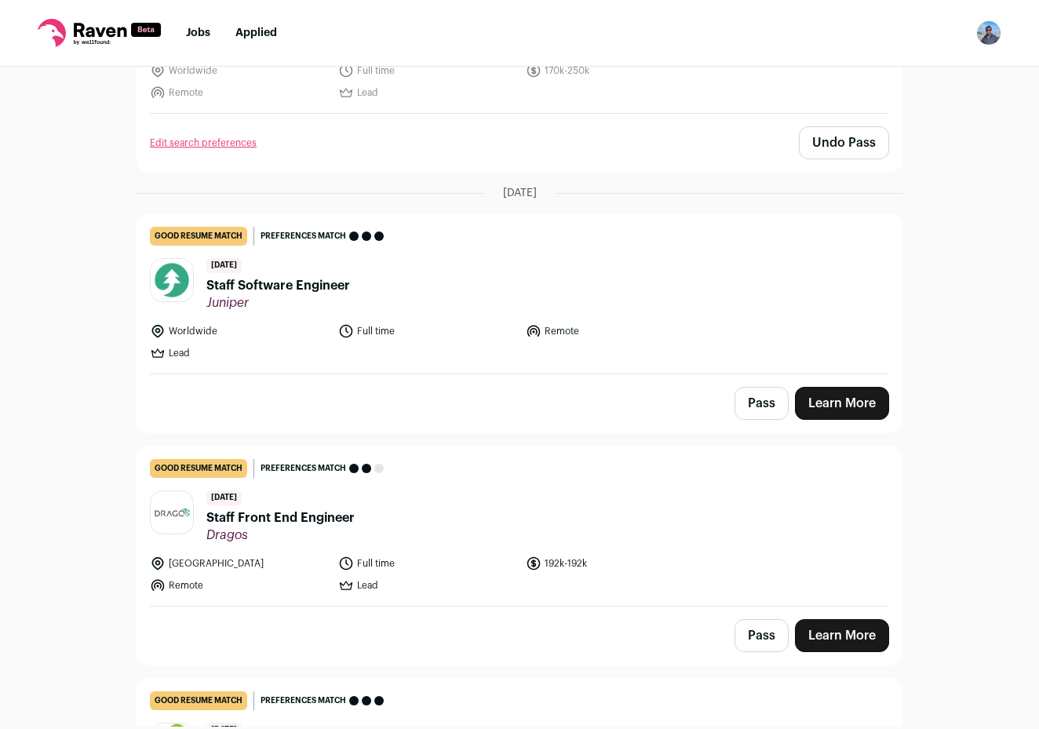
scroll to position [644, 0]
